Goal: Information Seeking & Learning: Find contact information

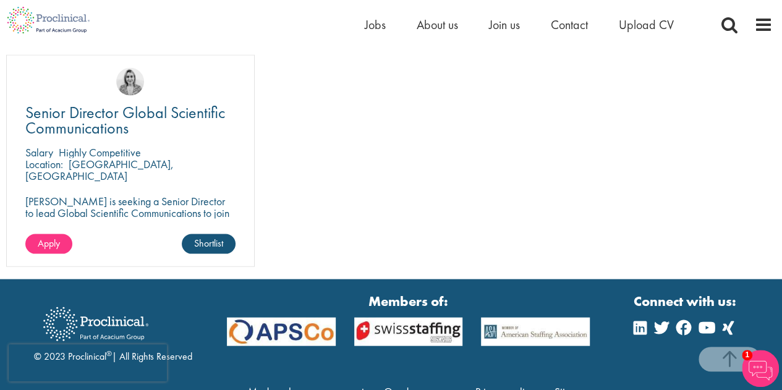
scroll to position [1206, 0]
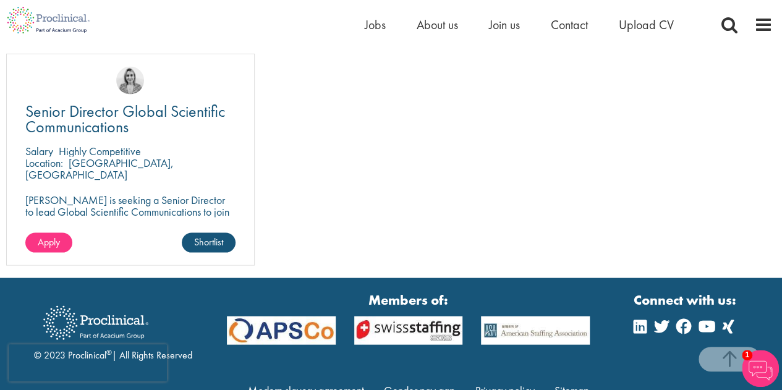
click at [139, 158] on div "Location: [GEOGRAPHIC_DATA], [GEOGRAPHIC_DATA]" at bounding box center [130, 169] width 210 height 25
click at [166, 115] on span "Senior Director Global Scientific Communications" at bounding box center [125, 119] width 200 height 36
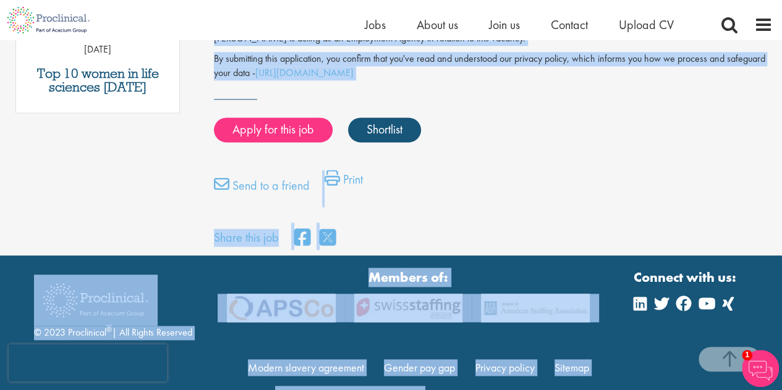
scroll to position [814, 0]
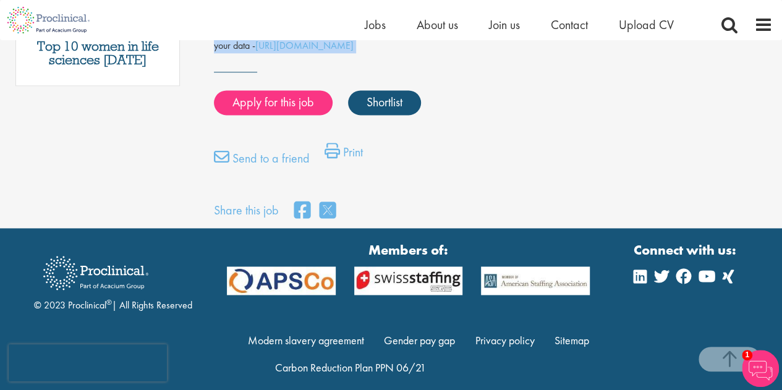
drag, startPoint x: 219, startPoint y: 83, endPoint x: 440, endPoint y: 92, distance: 221.5
copy div "Senior Director Global Scientific Communications Salary: Highly Competitive Job…"
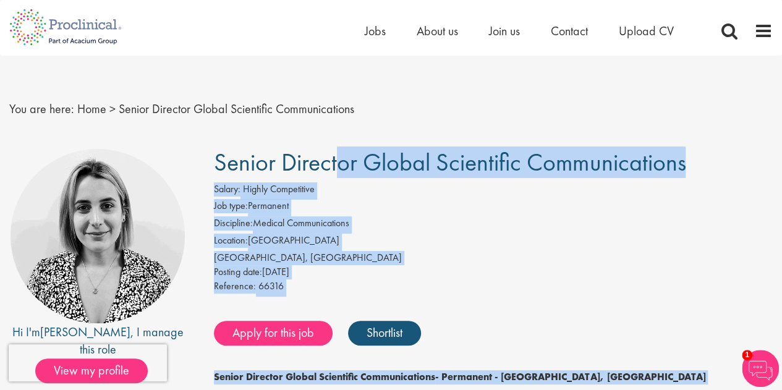
scroll to position [0, 0]
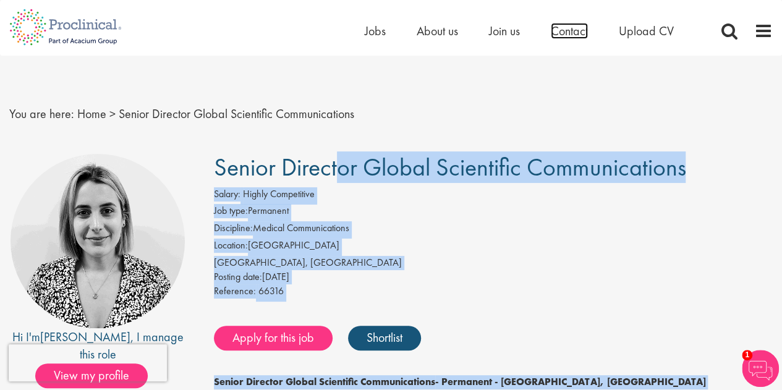
click at [574, 32] on span "Contact" at bounding box center [569, 31] width 37 height 16
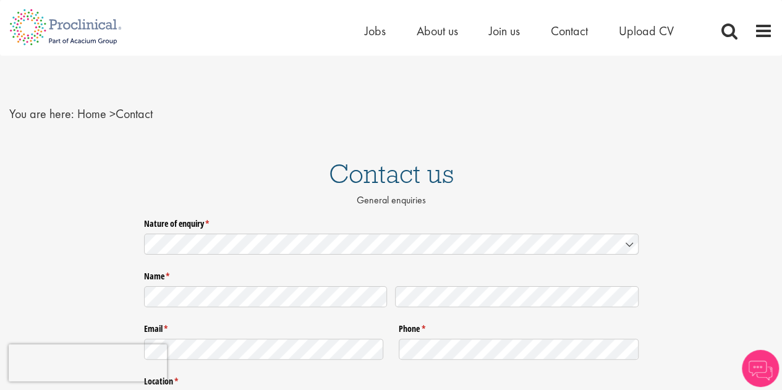
click at [362, 35] on div "Home Jobs About us Join us Contact Upload CV" at bounding box center [386, 23] width 773 height 46
click at [378, 32] on span "Jobs" at bounding box center [375, 31] width 21 height 16
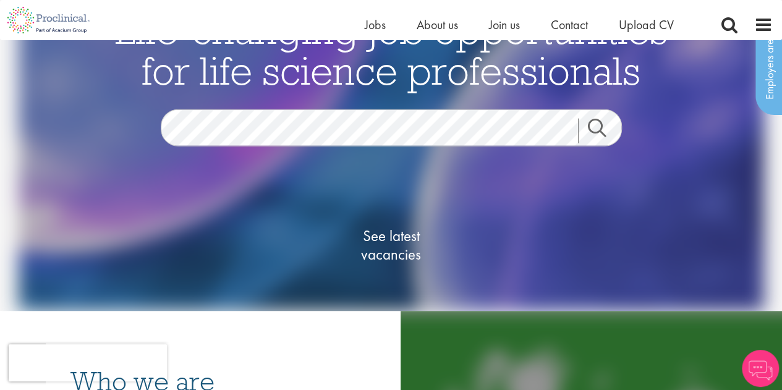
scroll to position [91, 0]
